Goal: Task Accomplishment & Management: Manage account settings

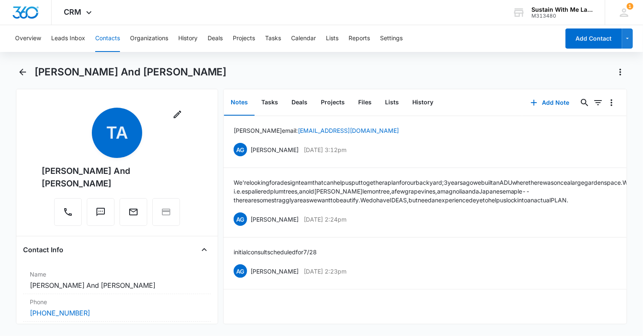
scroll to position [110, 0]
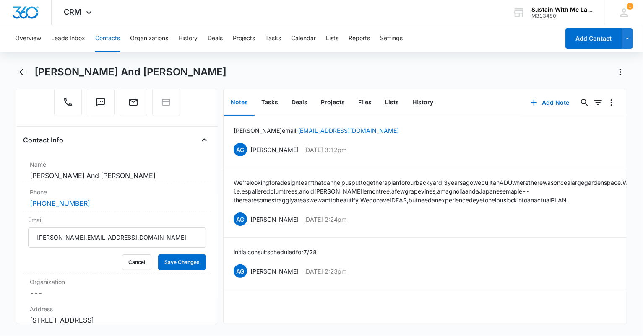
click at [115, 36] on button "Contacts" at bounding box center [107, 38] width 25 height 27
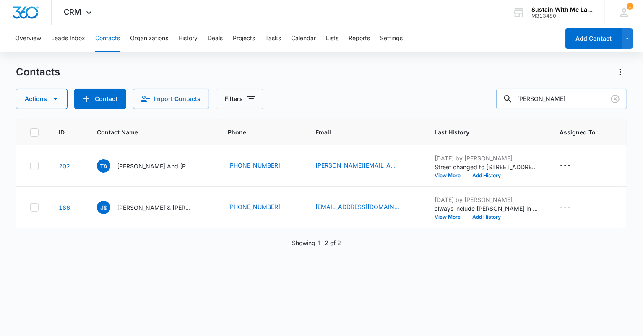
click at [548, 101] on input "[PERSON_NAME]" at bounding box center [561, 99] width 131 height 20
type input "[PERSON_NAME]"
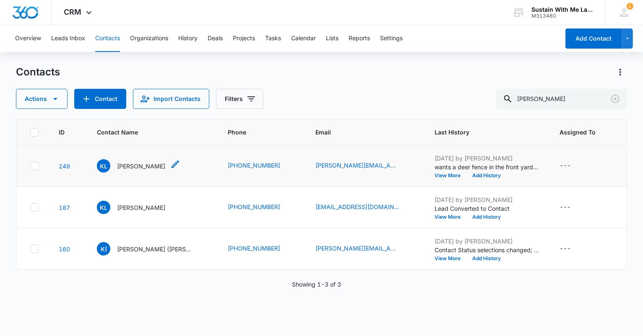
click at [130, 167] on p "[PERSON_NAME]" at bounding box center [141, 166] width 48 height 9
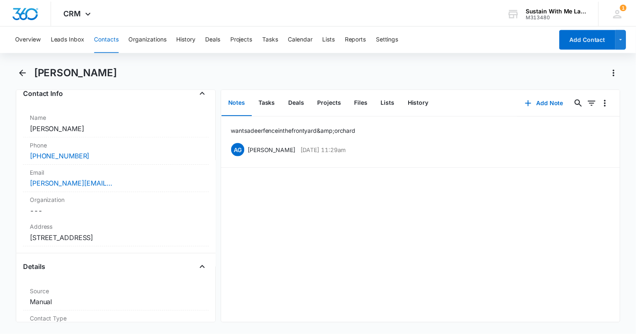
scroll to position [172, 0]
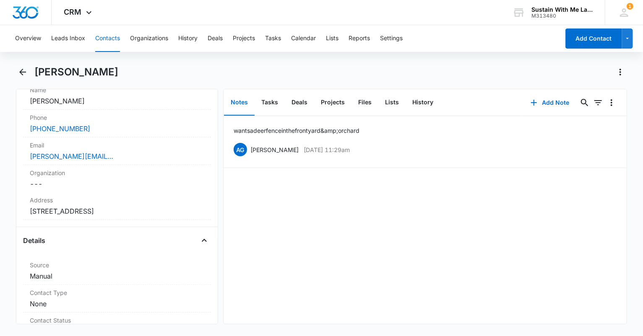
click at [152, 217] on div "Address Cancel Save Changes [STREET_ADDRESS]" at bounding box center [117, 207] width 188 height 28
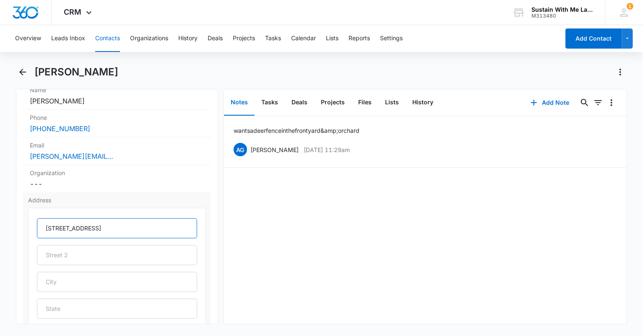
click at [127, 227] on input "[STREET_ADDRESS]" at bounding box center [117, 229] width 160 height 20
click at [86, 10] on icon at bounding box center [89, 15] width 10 height 10
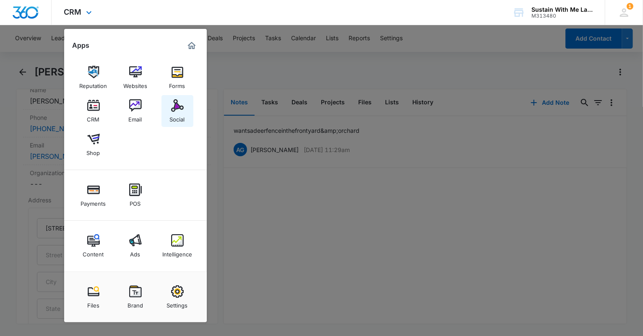
click at [177, 97] on link "Social" at bounding box center [178, 111] width 32 height 32
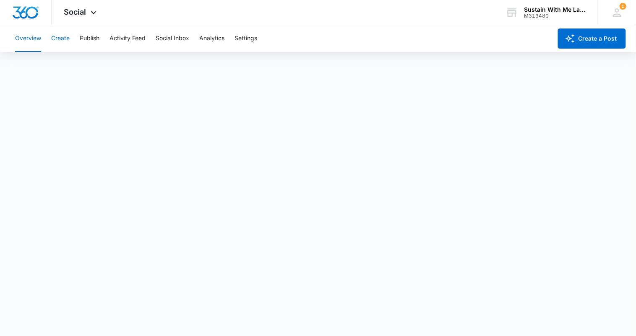
click at [63, 41] on button "Create" at bounding box center [60, 38] width 18 height 27
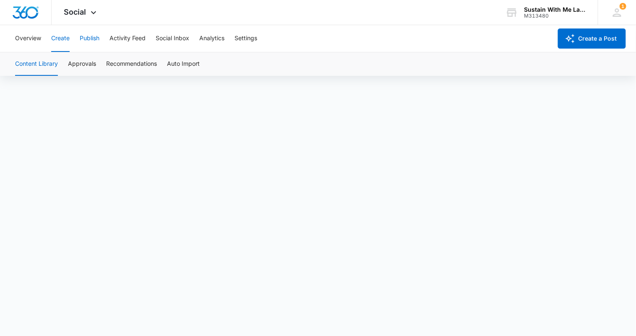
click at [97, 36] on button "Publish" at bounding box center [90, 38] width 20 height 27
